Goal: Transaction & Acquisition: Purchase product/service

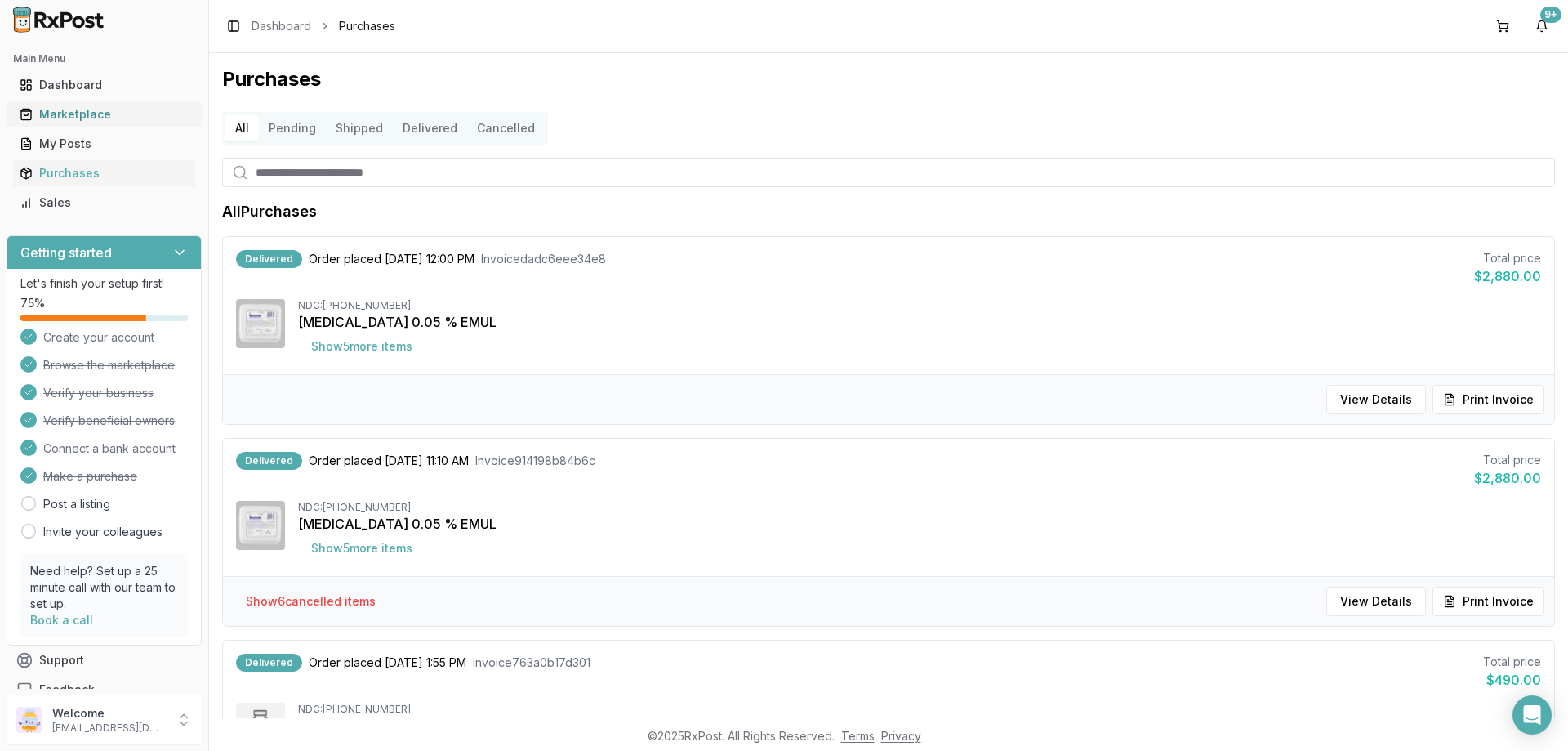
click at [103, 110] on div "Marketplace" at bounding box center [104, 115] width 169 height 17
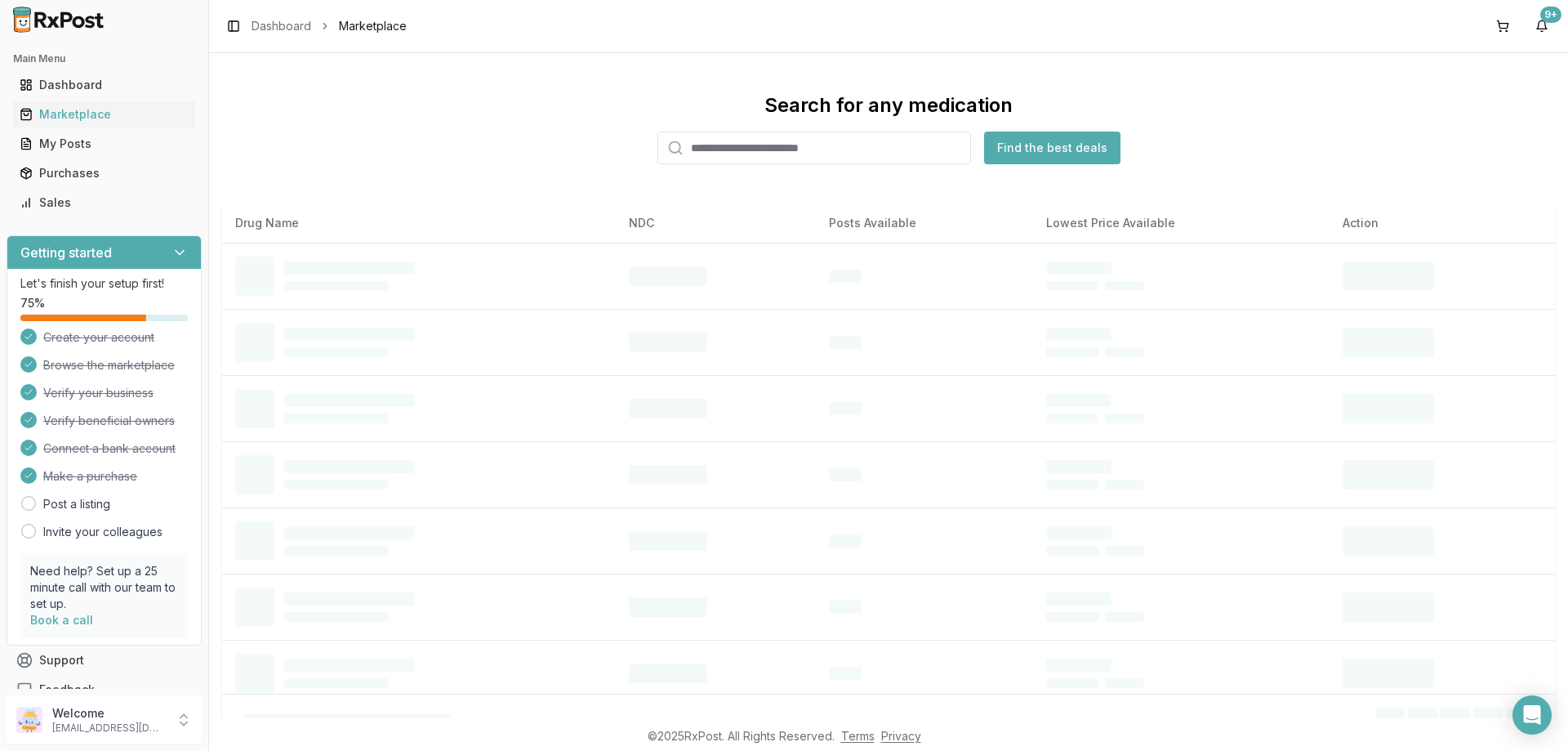
click at [689, 144] on input "search" at bounding box center [814, 148] width 313 height 33
type input "*****"
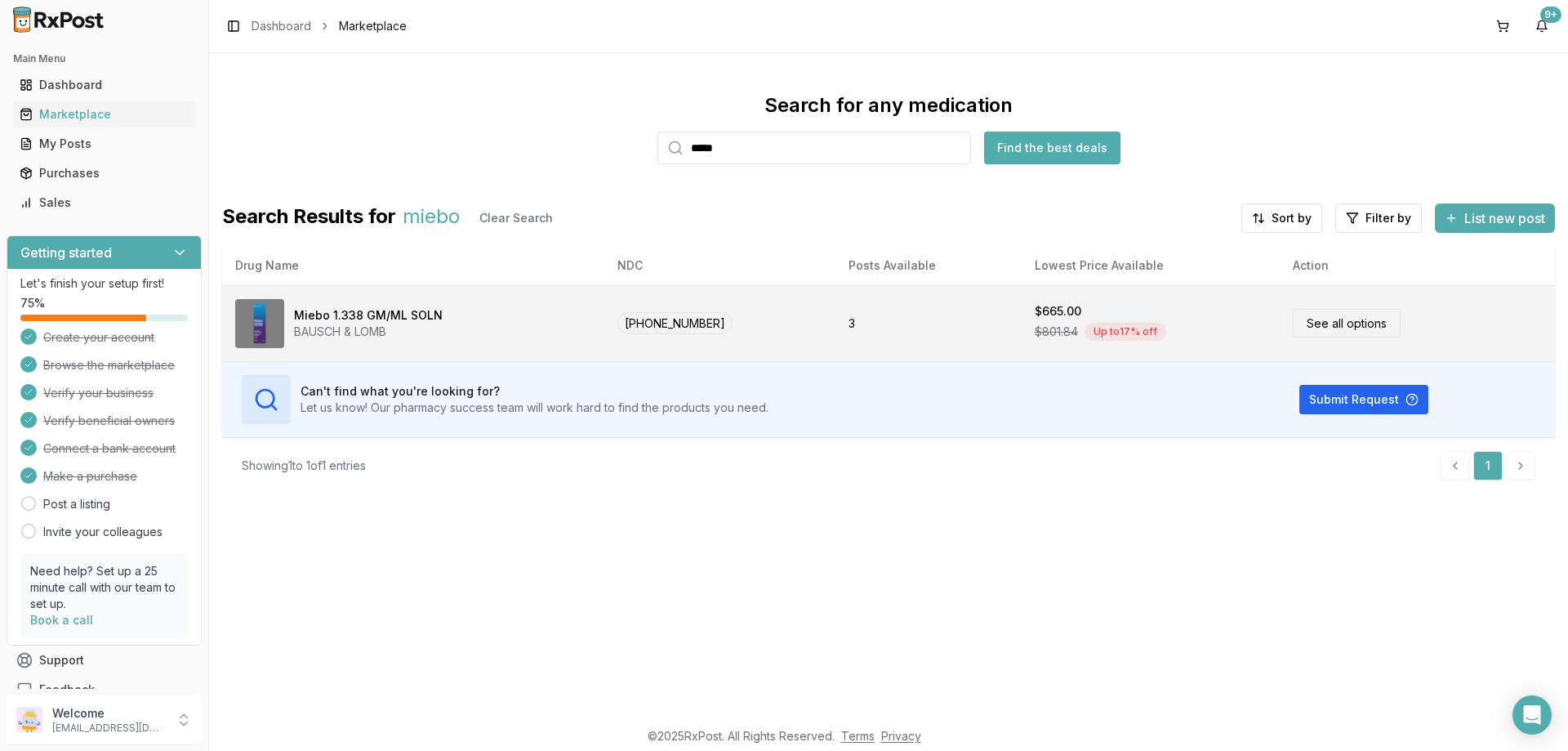
click at [1072, 306] on div "$665.00" at bounding box center [1150, 312] width 232 height 17
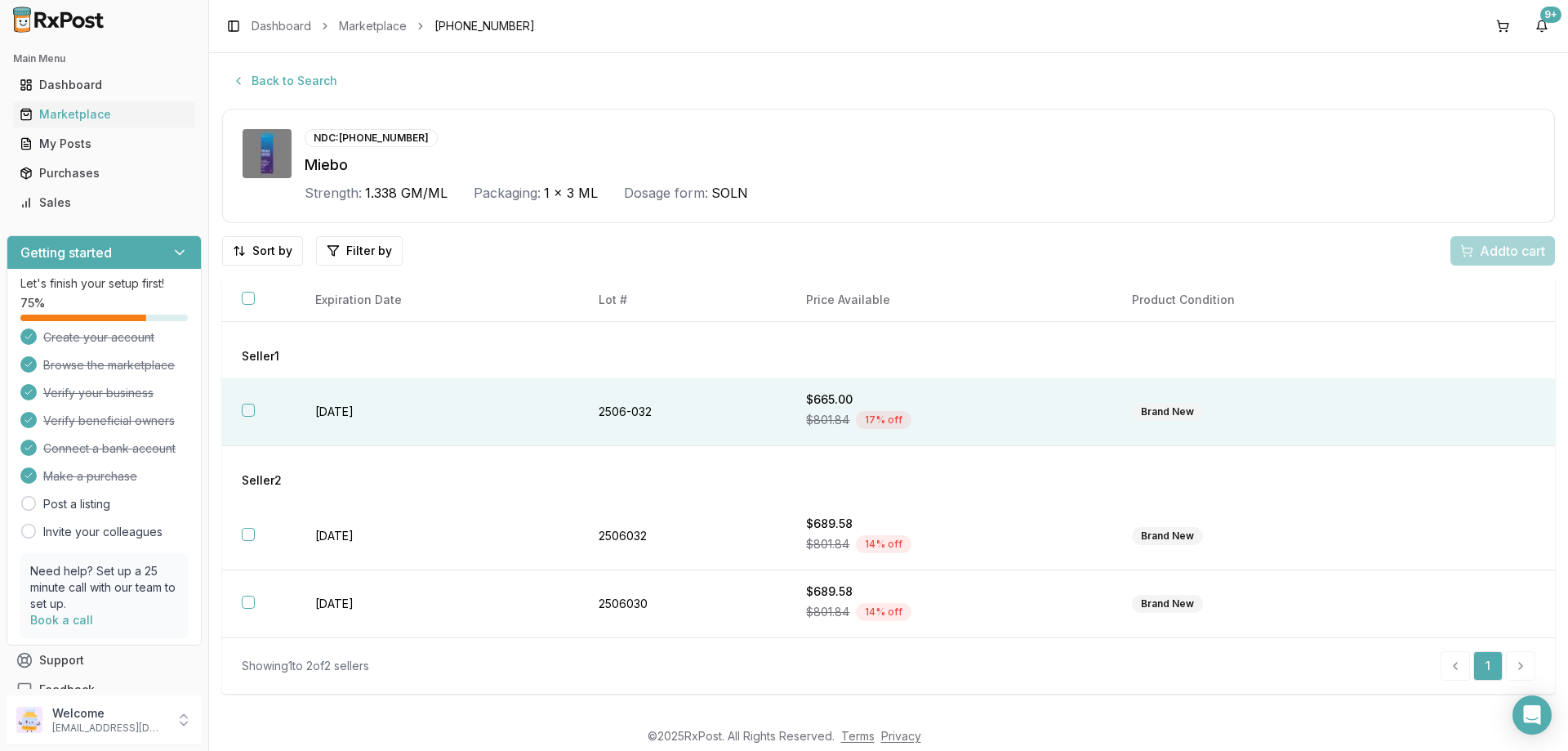
click at [258, 404] on th at bounding box center [258, 413] width 73 height 68
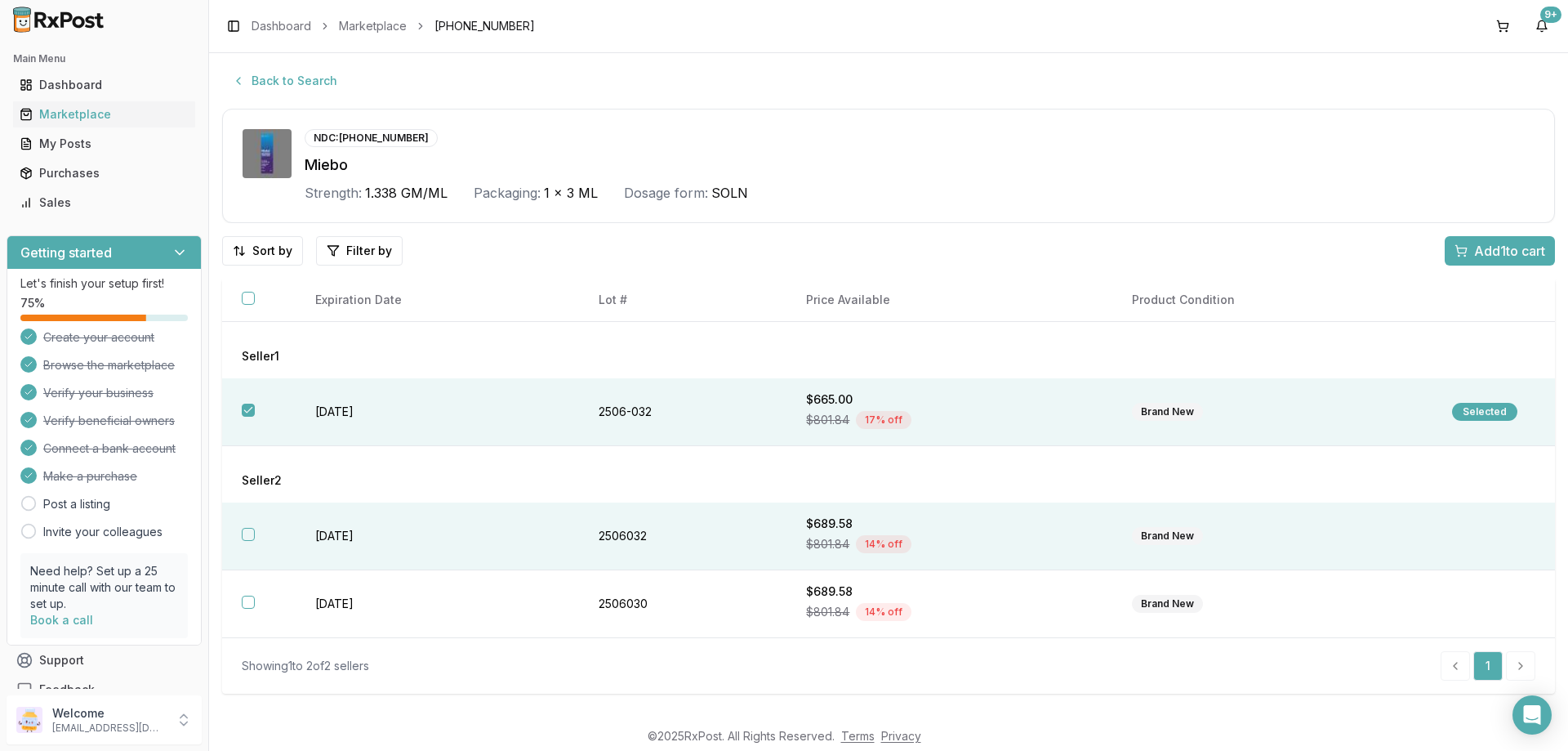
click at [240, 537] on th at bounding box center [258, 536] width 73 height 68
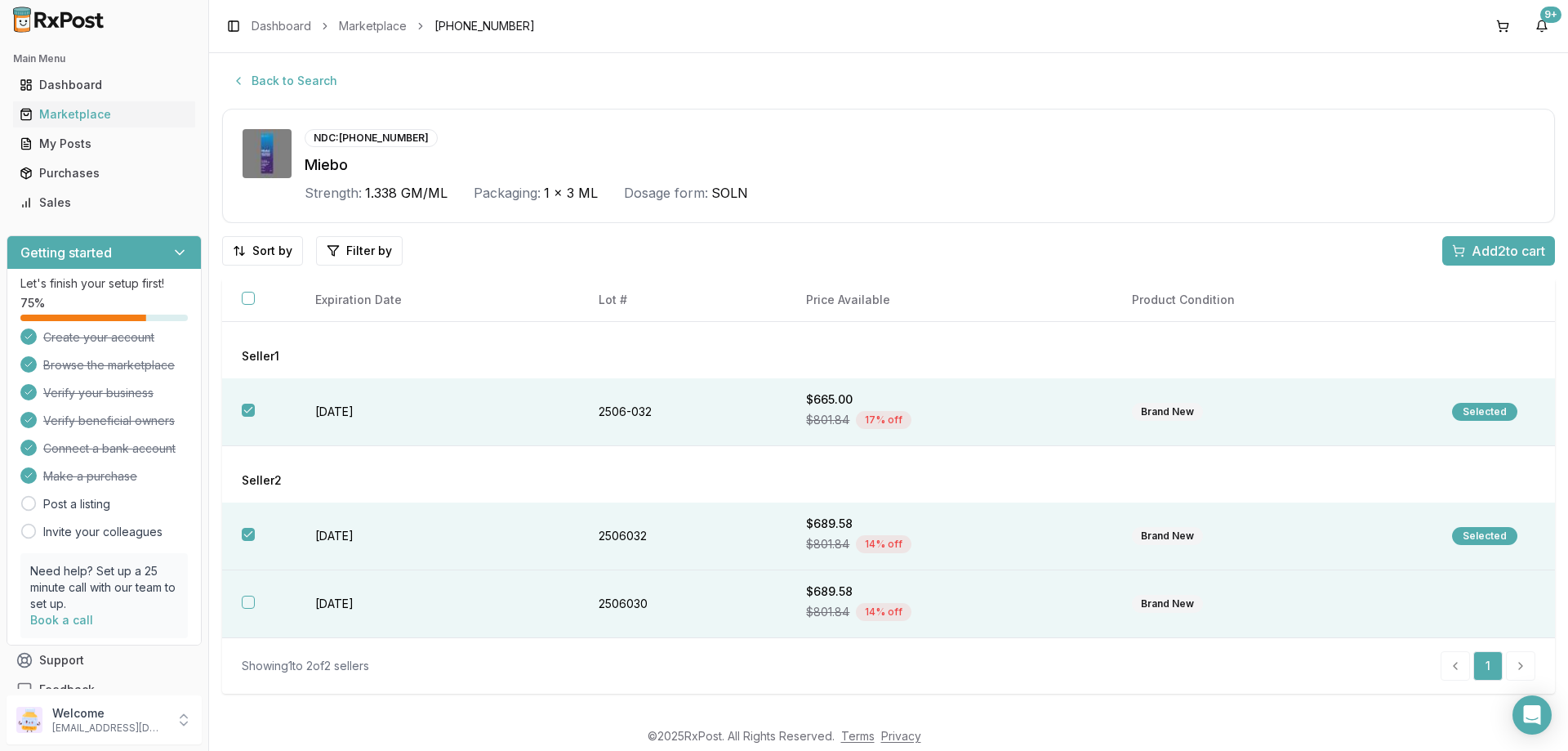
click at [243, 602] on th at bounding box center [258, 604] width 73 height 68
click at [1484, 254] on span "Add 3 to cart" at bounding box center [1508, 250] width 73 height 19
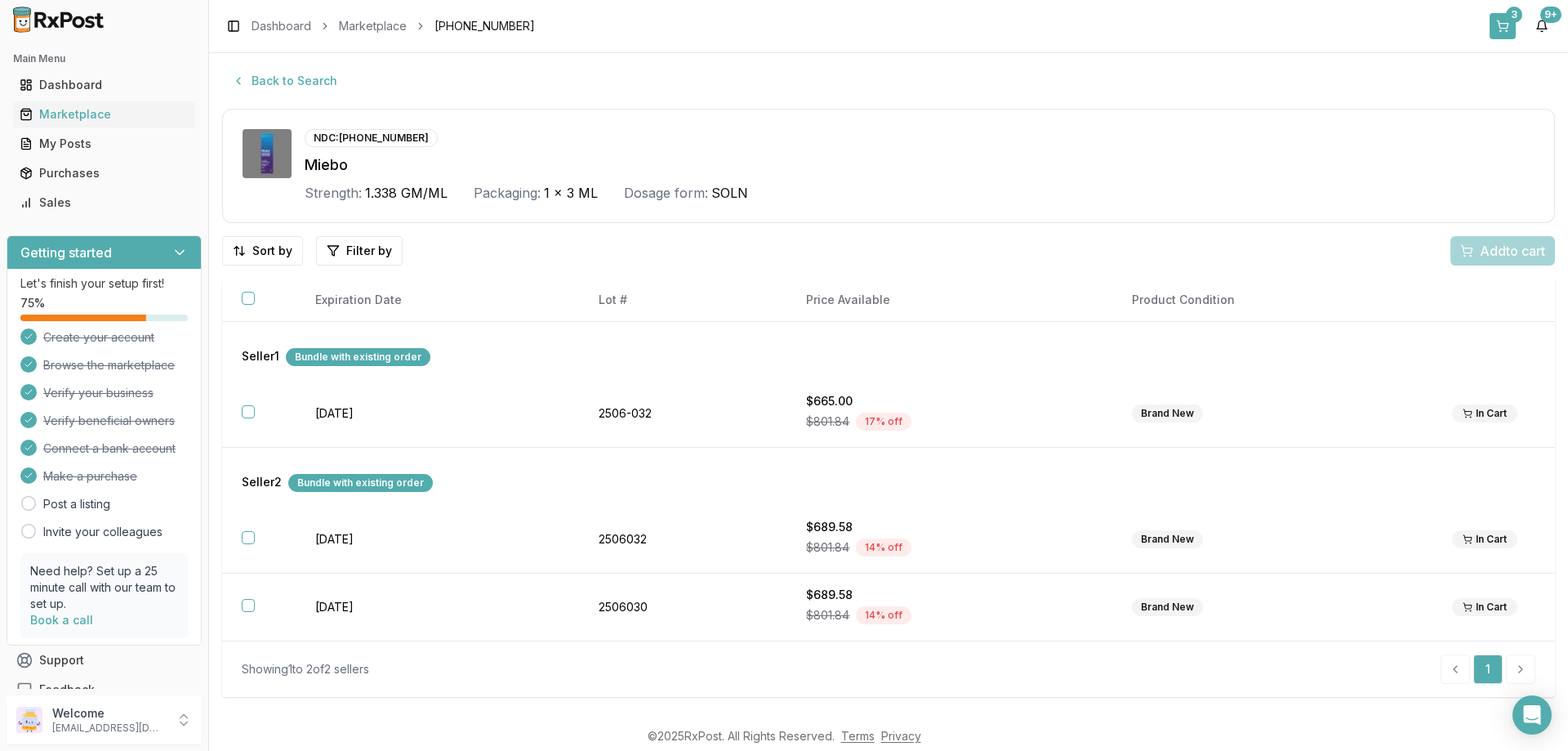
click at [1515, 18] on div "3" at bounding box center [1514, 15] width 16 height 17
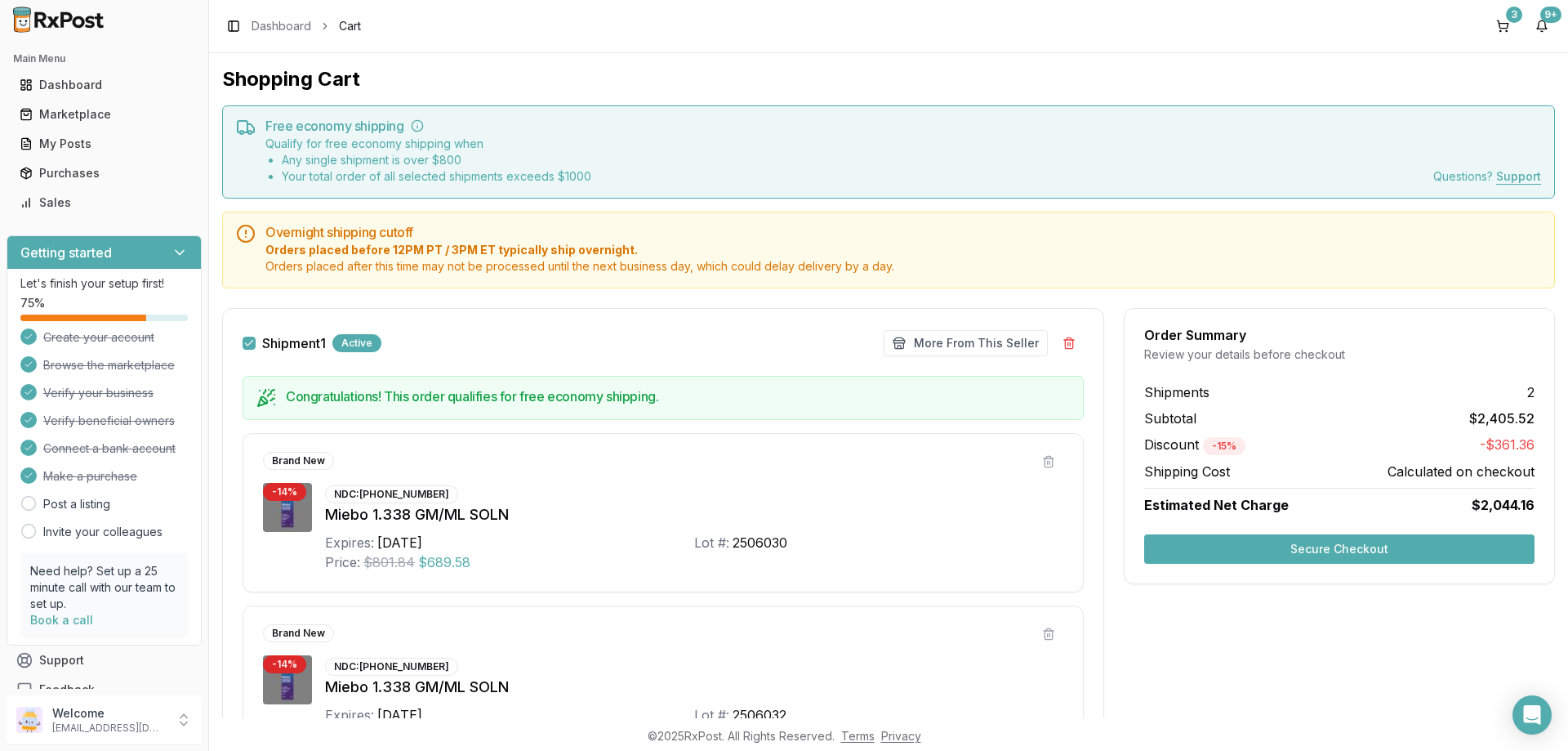
click at [1313, 549] on button "Secure Checkout" at bounding box center [1340, 549] width 390 height 29
